Goal: Task Accomplishment & Management: Use online tool/utility

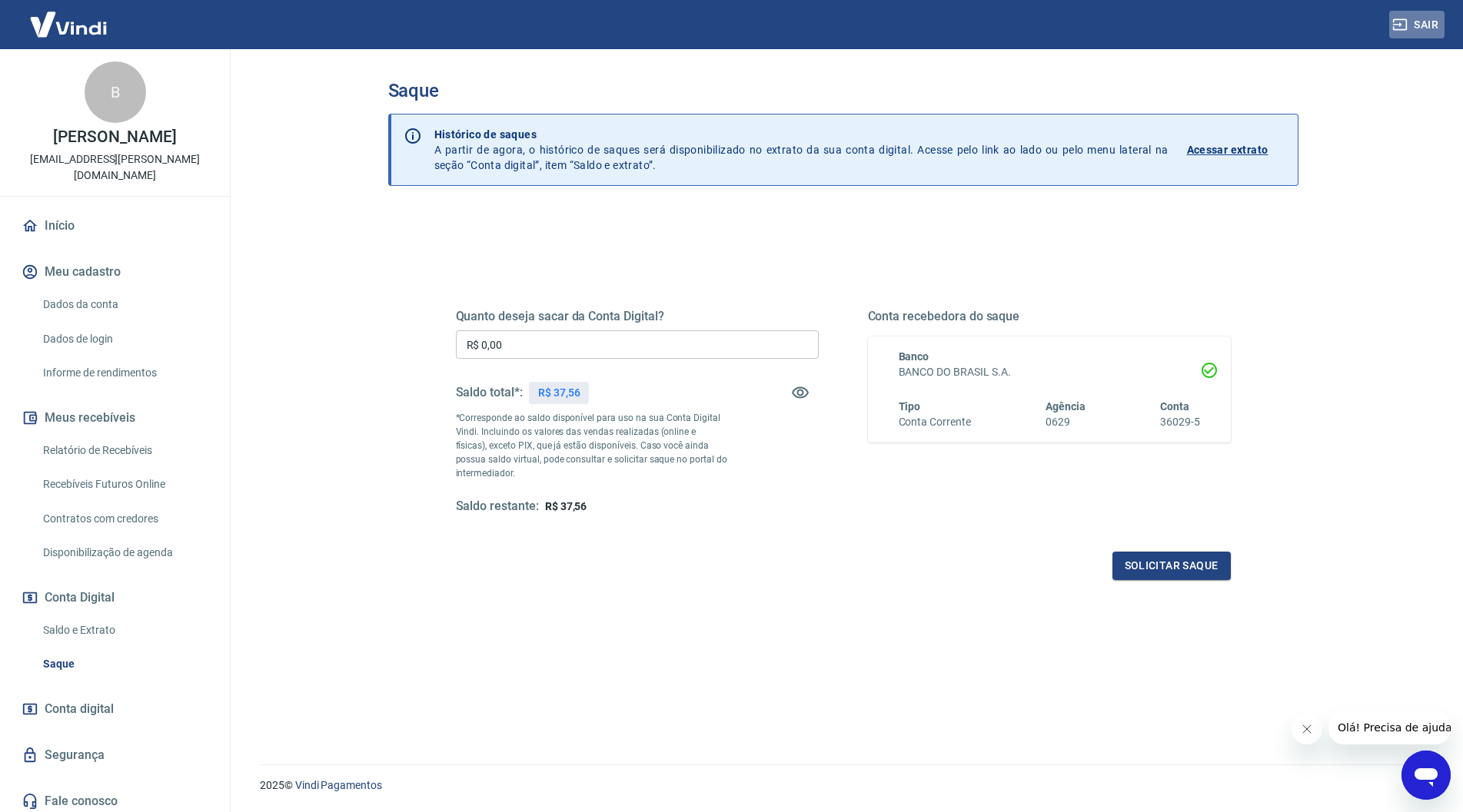
click at [1418, 24] on button "Sair" at bounding box center [1417, 25] width 56 height 29
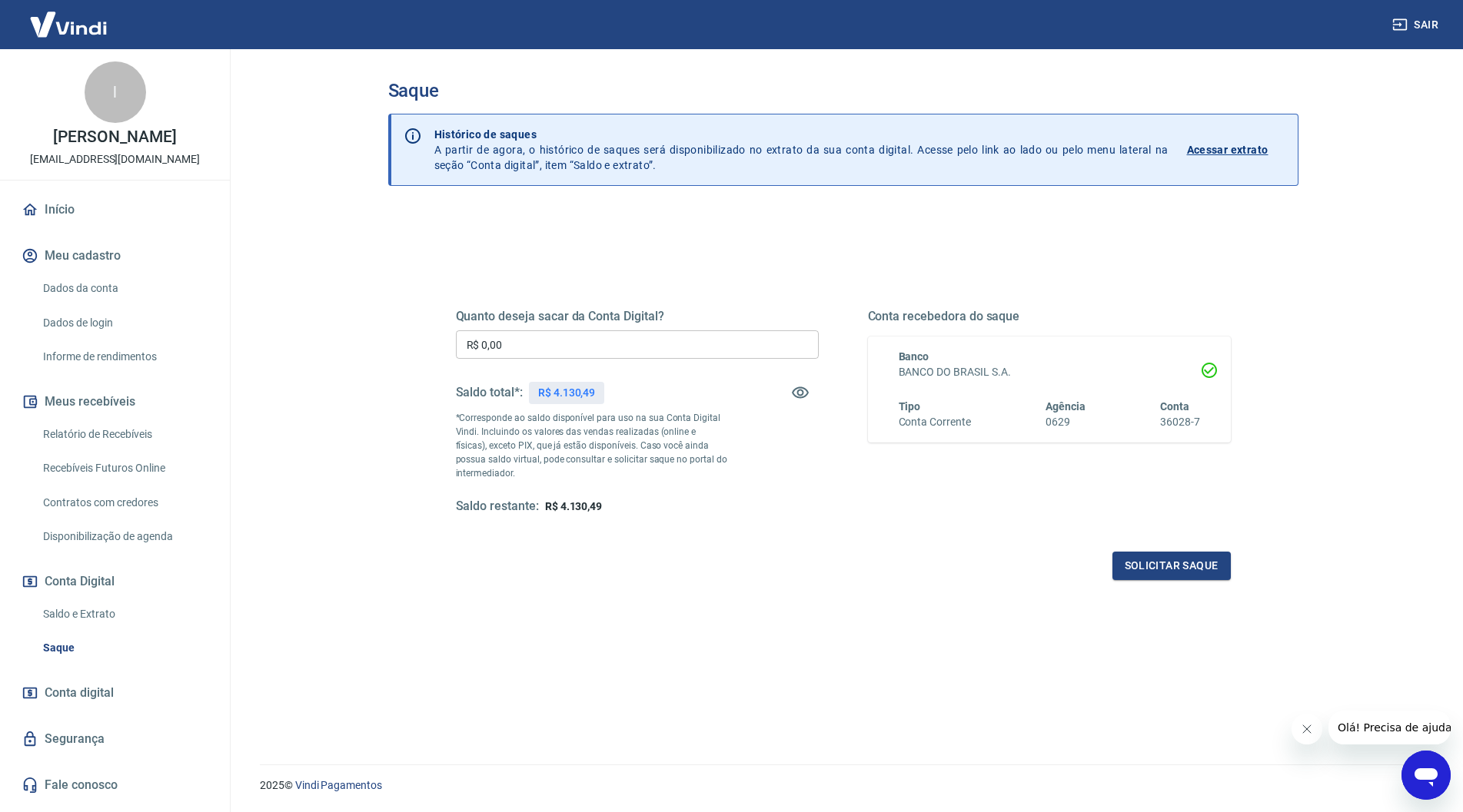
click at [671, 340] on input "R$ 0,00" at bounding box center [637, 345] width 363 height 29
type input "R$ 4.100,00"
click at [1174, 560] on button "Solicitar saque" at bounding box center [1171, 566] width 119 height 29
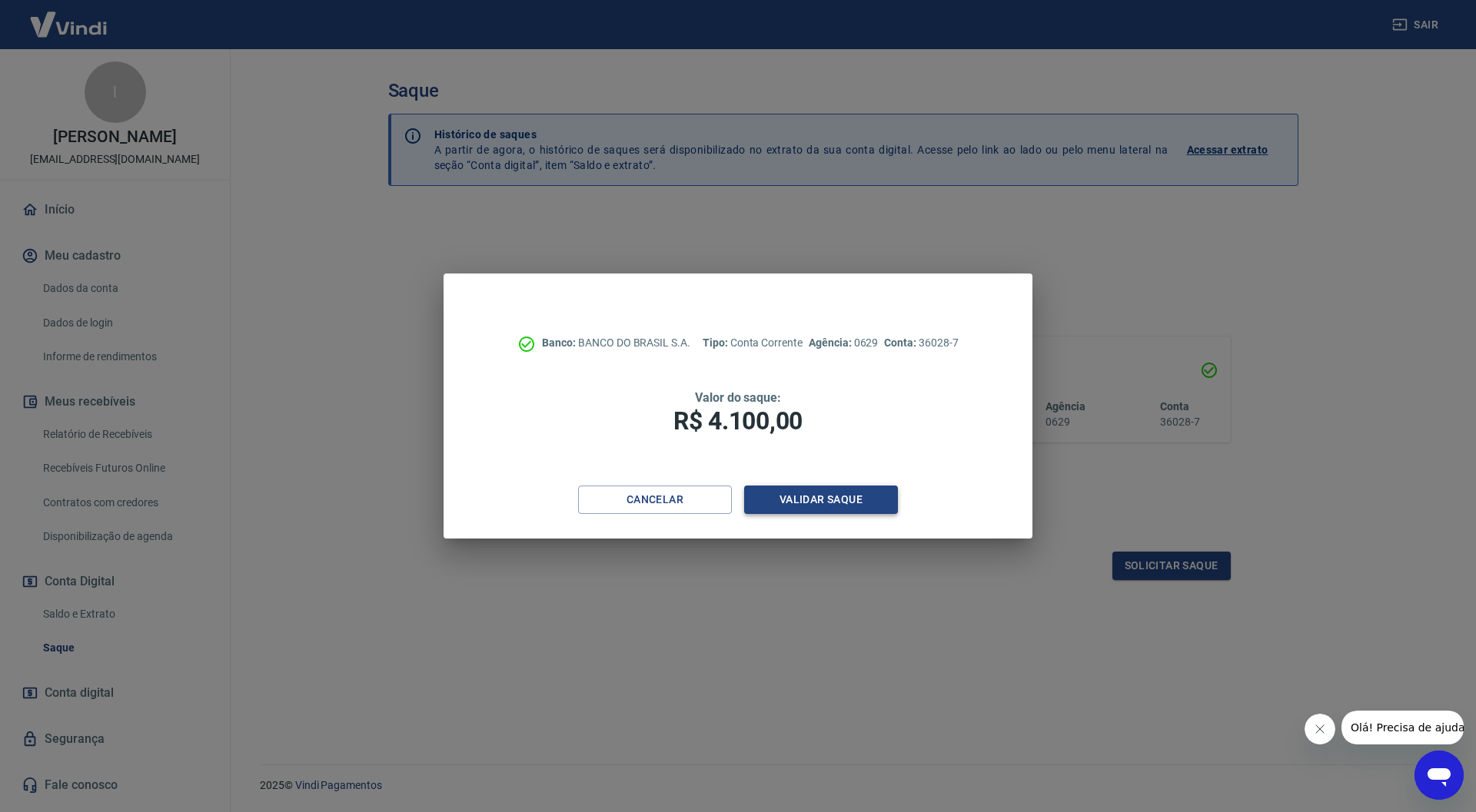
click at [840, 488] on button "Validar saque" at bounding box center [821, 499] width 153 height 29
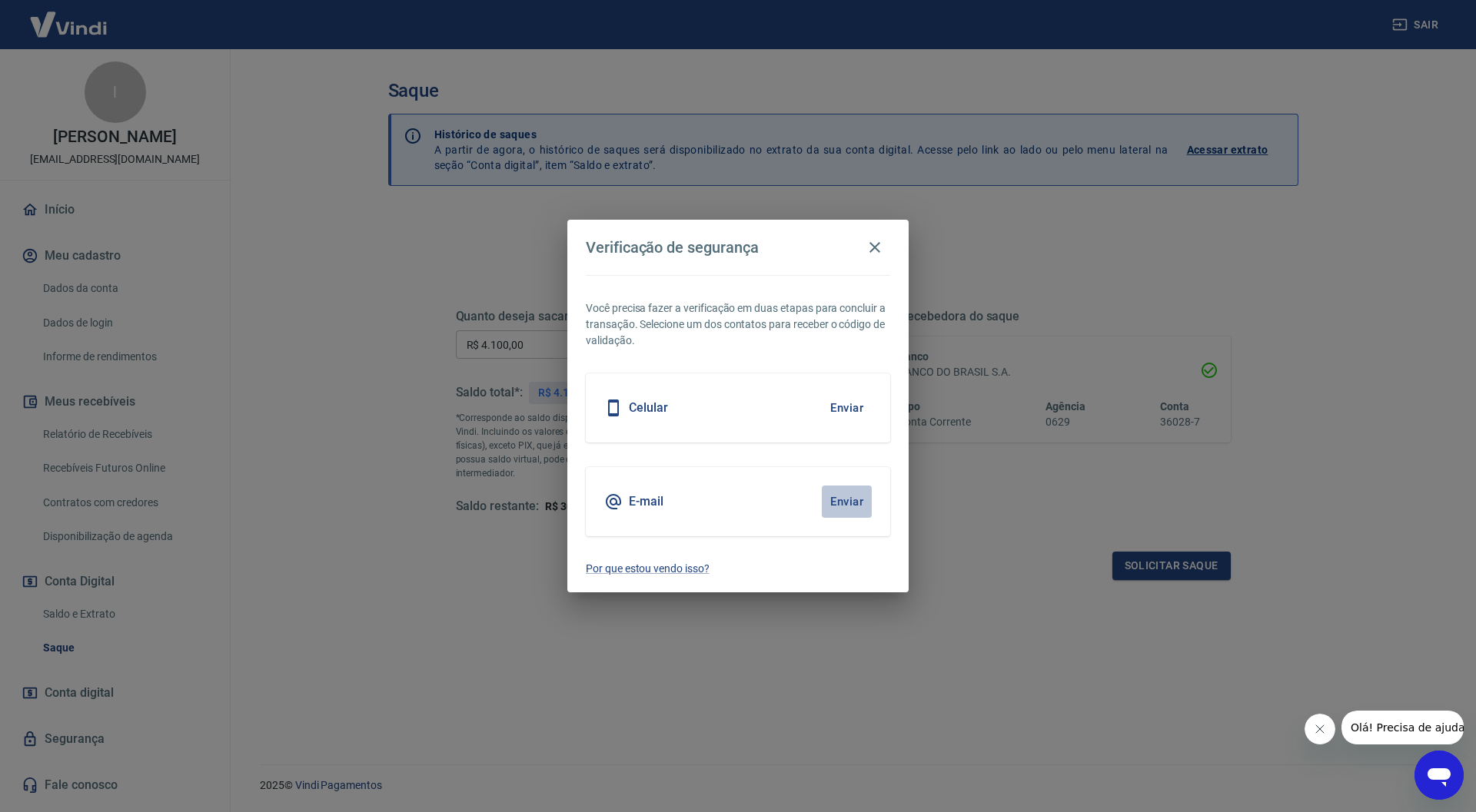
click at [853, 505] on button "Enviar" at bounding box center [847, 501] width 50 height 32
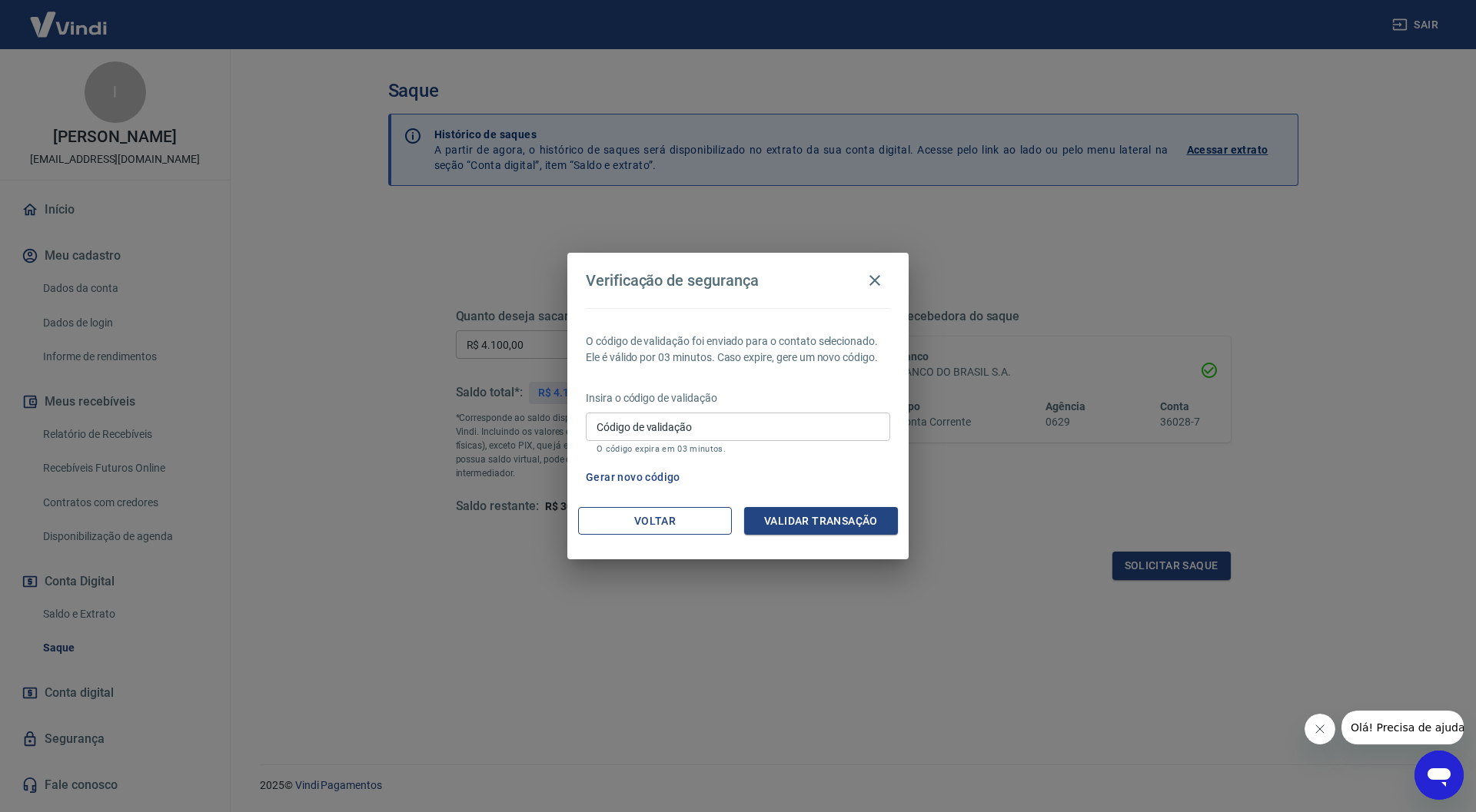
click at [687, 517] on button "Voltar" at bounding box center [655, 521] width 153 height 29
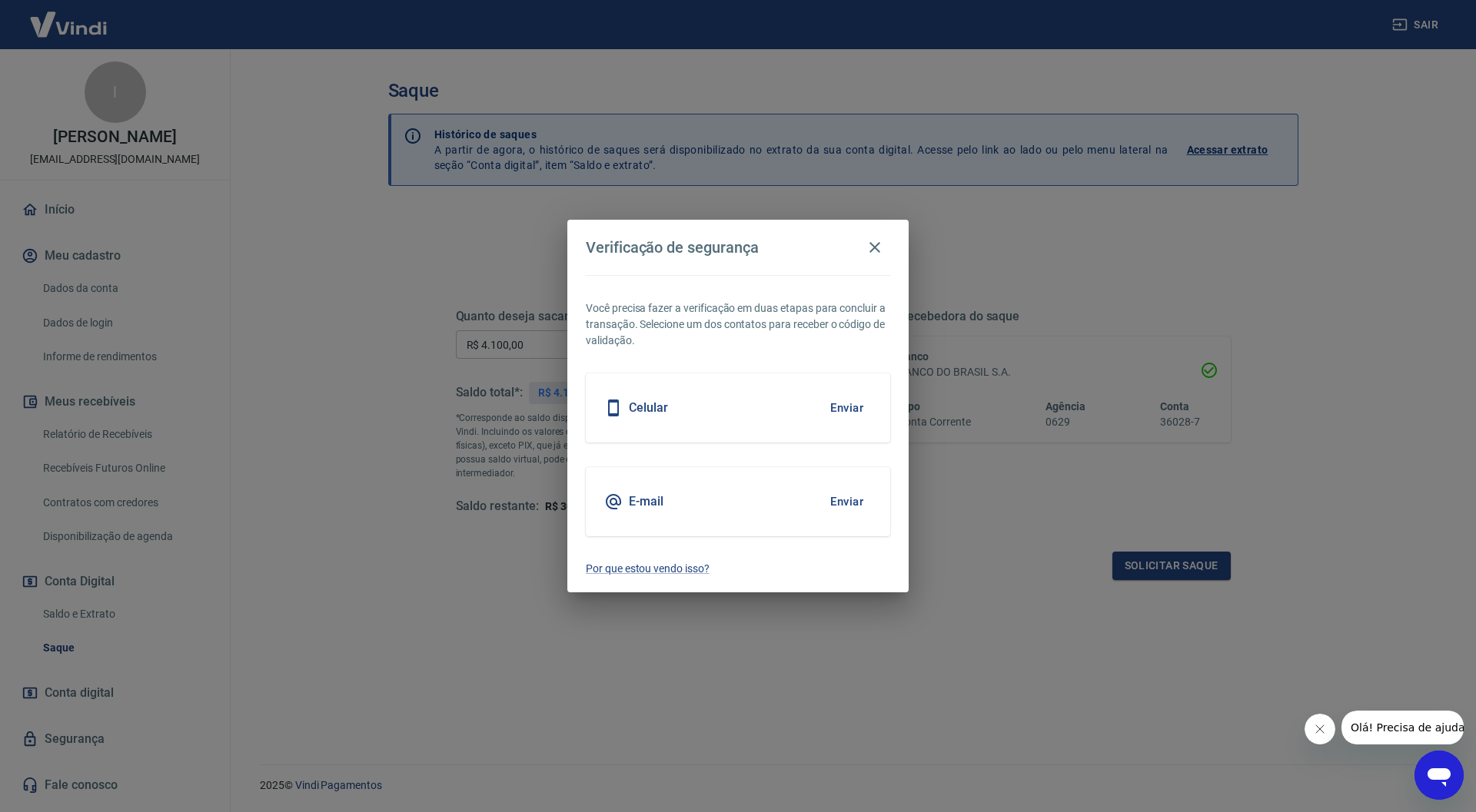
click at [839, 500] on button "Enviar" at bounding box center [847, 501] width 50 height 32
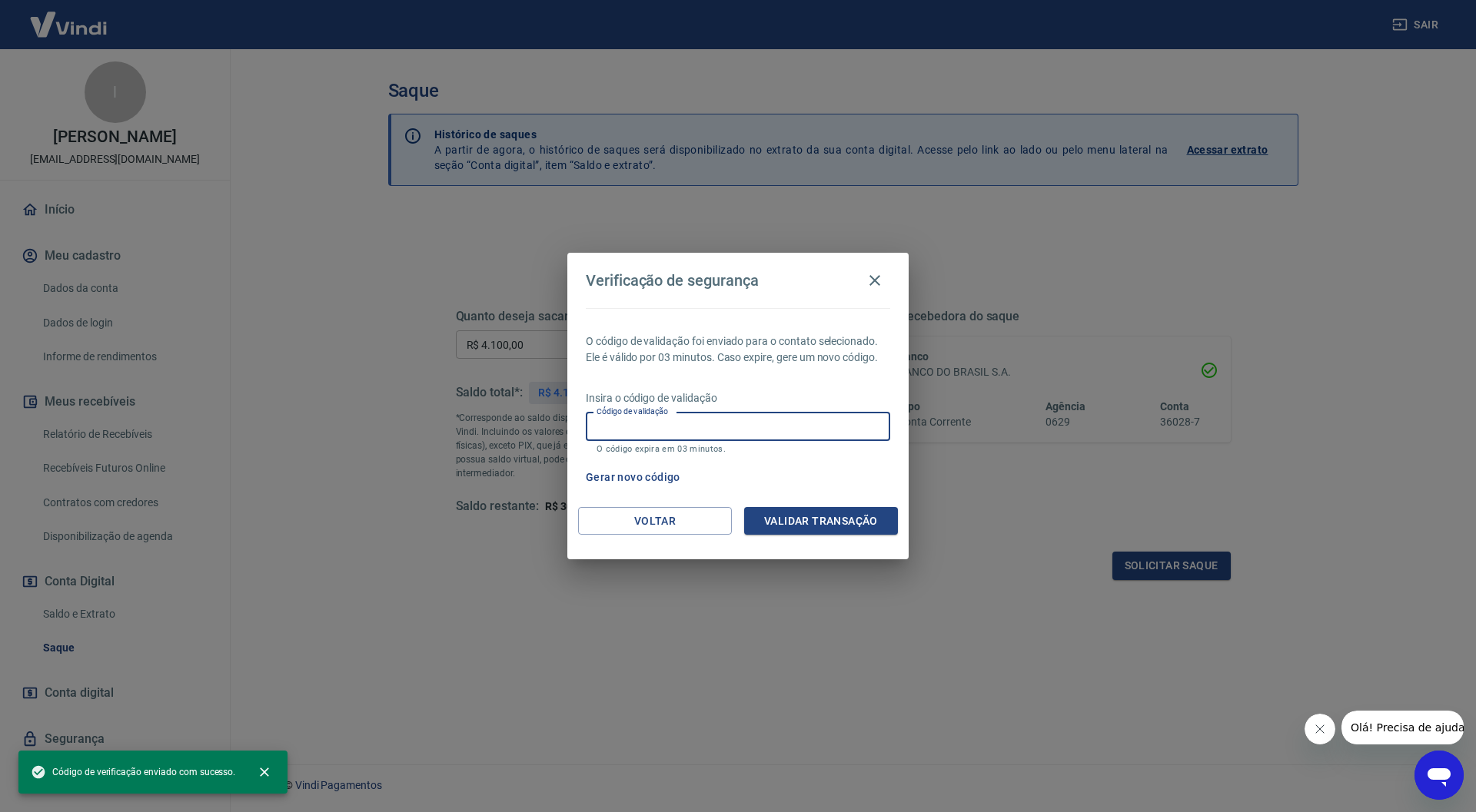
click at [721, 424] on input "Código de validação" at bounding box center [738, 426] width 304 height 29
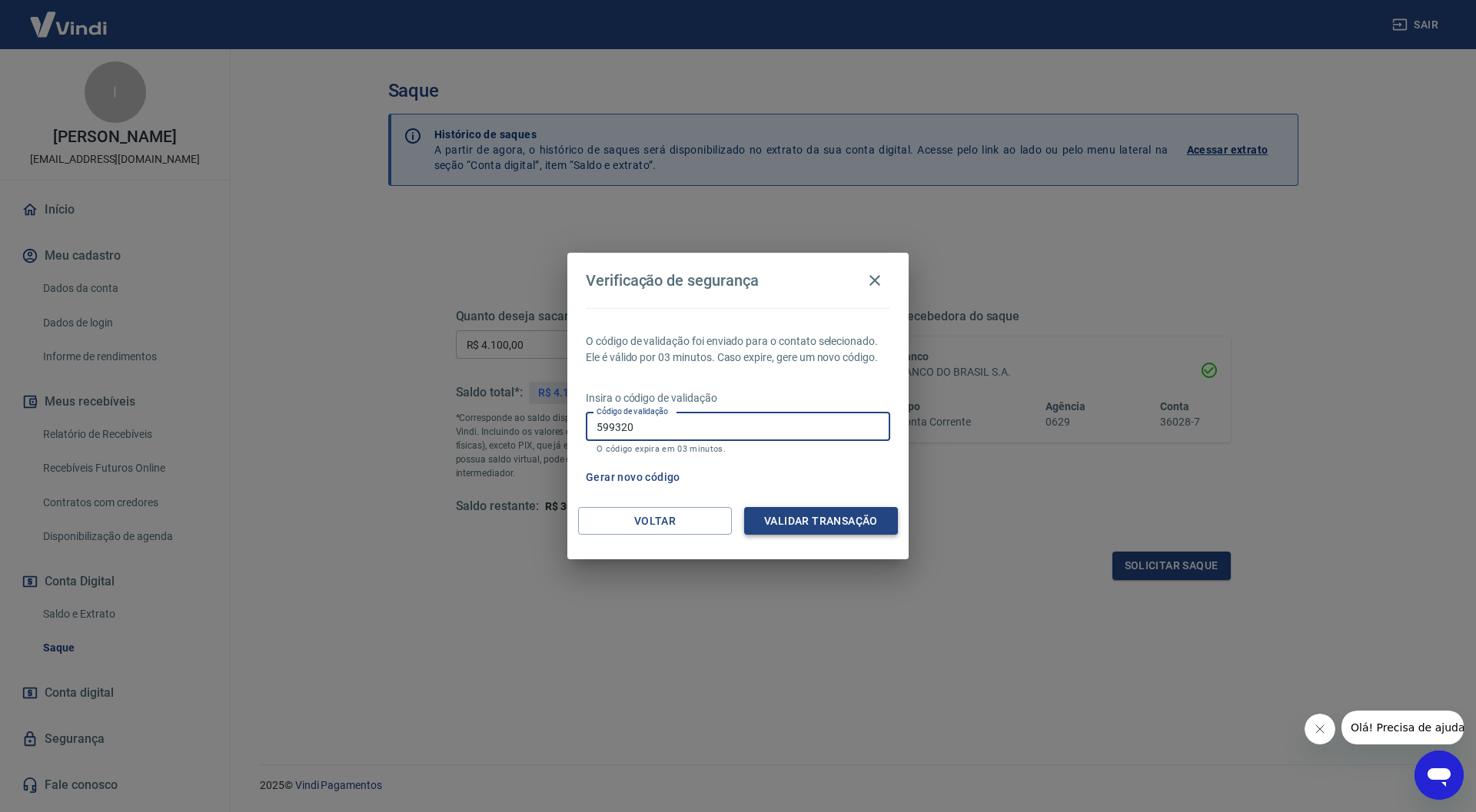
type input "599320"
click at [781, 529] on button "Validar transação" at bounding box center [821, 521] width 153 height 29
